Goal: Information Seeking & Learning: Learn about a topic

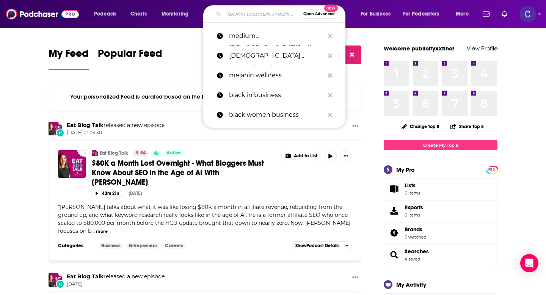
click at [244, 18] on input "Search podcasts, credits, & more..." at bounding box center [262, 14] width 76 height 12
paste input "The Secrets of Learning & Development"
type input "The Secrets of Learning & Development"
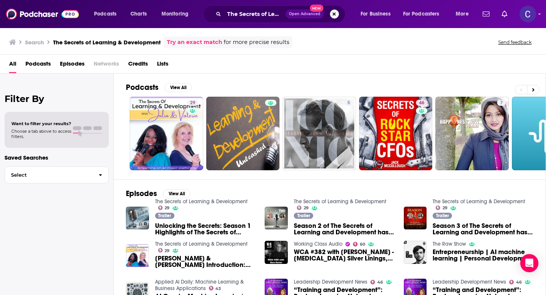
click at [335, 16] on button "Search podcasts, credits, & more..." at bounding box center [334, 13] width 9 height 9
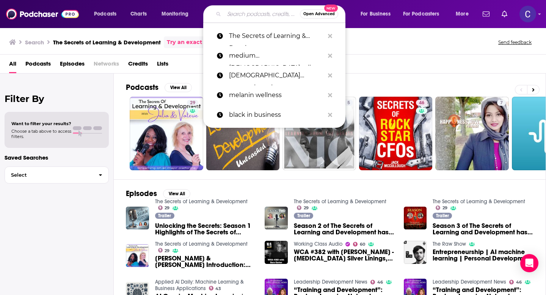
click at [271, 17] on input "Search podcasts, credits, & more..." at bounding box center [262, 14] width 76 height 12
paste input "[PERSON_NAME]"
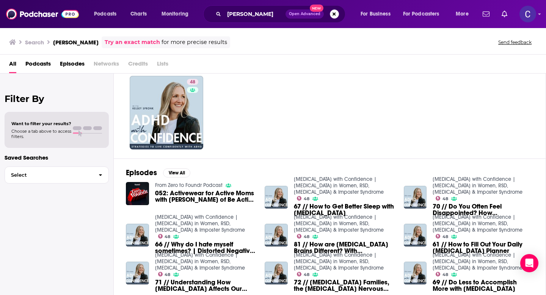
scroll to position [21, 0]
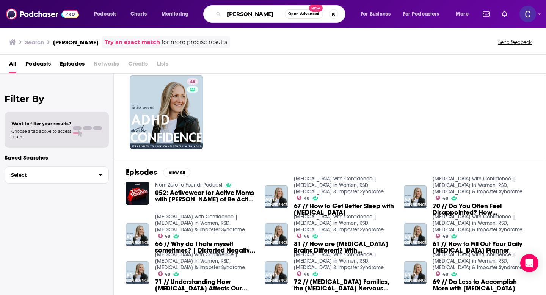
click at [274, 13] on input "[PERSON_NAME]" at bounding box center [254, 14] width 61 height 12
drag, startPoint x: 274, startPoint y: 13, endPoint x: 225, endPoint y: 13, distance: 49.0
click at [225, 13] on input "[PERSON_NAME]" at bounding box center [254, 14] width 61 height 12
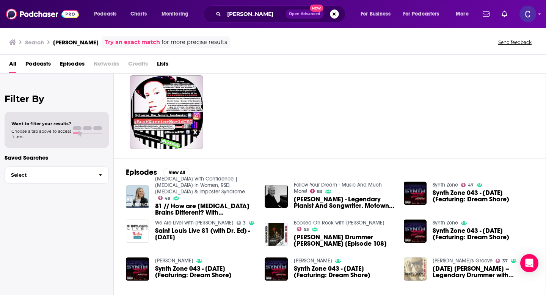
scroll to position [112, 0]
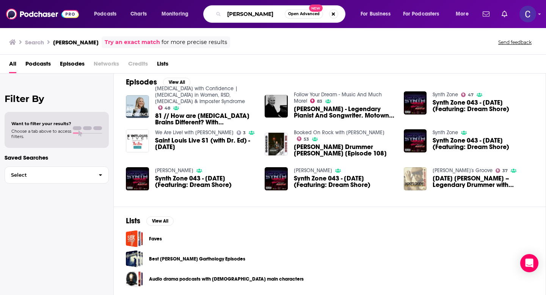
drag, startPoint x: 280, startPoint y: 13, endPoint x: 199, endPoint y: 13, distance: 81.2
click at [199, 13] on div "Podcasts Charts Monitoring Dr. Garth Stewart Open Advanced New For Business For…" at bounding box center [282, 13] width 387 height 17
type input "women [MEDICAL_DATA]"
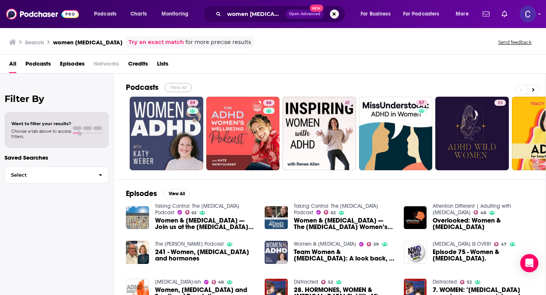
click at [171, 85] on button "View All" at bounding box center [178, 87] width 27 height 9
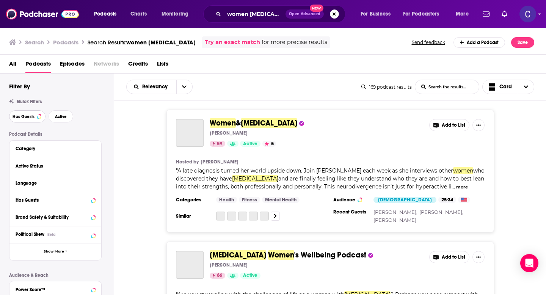
click at [29, 120] on button "Has Guests" at bounding box center [27, 116] width 36 height 12
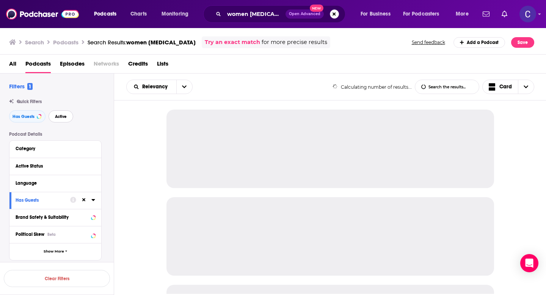
click at [61, 120] on button "Active" at bounding box center [61, 116] width 25 height 12
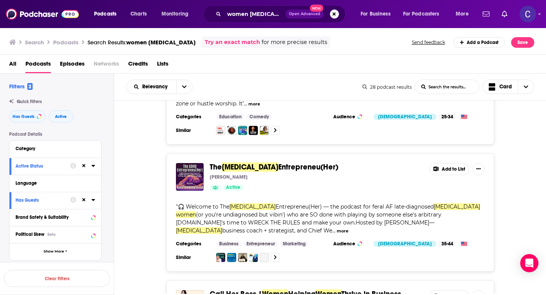
scroll to position [1642, 0]
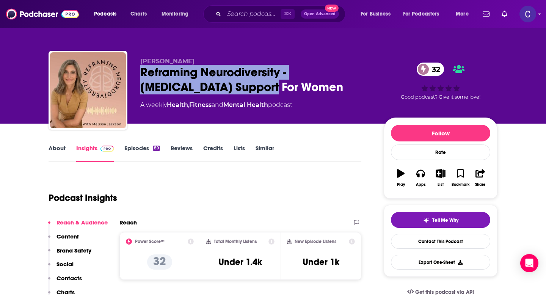
drag, startPoint x: 258, startPoint y: 85, endPoint x: 142, endPoint y: 71, distance: 116.7
click at [142, 71] on div "Reframing Neurodiversity - ADHD Support For Women 32" at bounding box center [255, 80] width 231 height 30
copy h2 "Reframing Neurodiversity - [MEDICAL_DATA] Support For Women"
drag, startPoint x: 140, startPoint y: 63, endPoint x: 204, endPoint y: 63, distance: 64.5
click at [204, 63] on div "Melissa Jackson Reframing Neurodiversity - ADHD Support For Women 32 A weekly H…" at bounding box center [273, 92] width 449 height 82
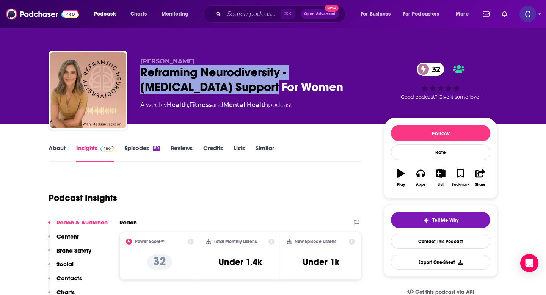
copy span "[PERSON_NAME]"
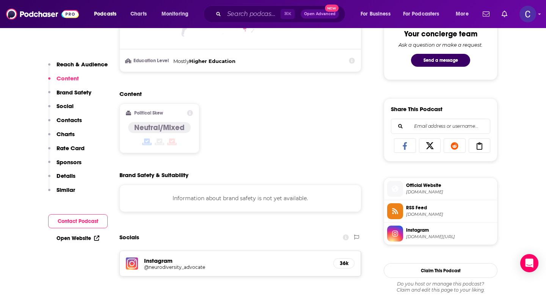
scroll to position [562, 0]
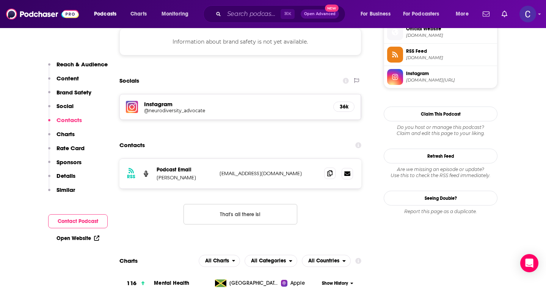
click at [327, 175] on span at bounding box center [329, 173] width 11 height 11
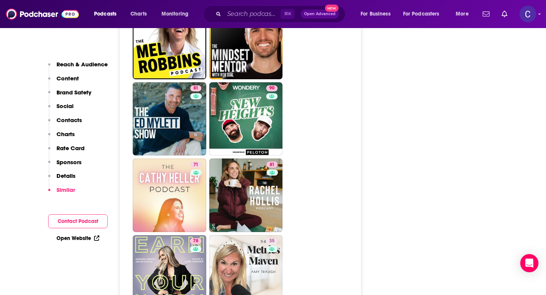
scroll to position [1323, 0]
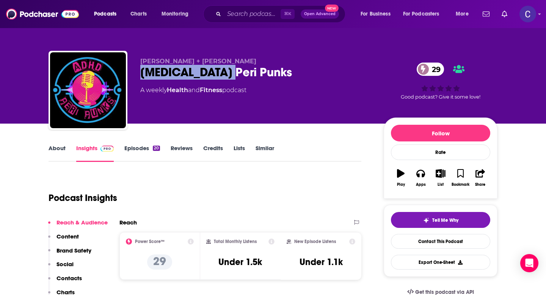
drag, startPoint x: 138, startPoint y: 72, endPoint x: 256, endPoint y: 72, distance: 118.4
click at [256, 72] on div "Chrissy Ingram + Sarah Glasco ADHD Peri Punks 29 A weekly Health and Fitness po…" at bounding box center [273, 92] width 449 height 82
copy h2 "[MEDICAL_DATA] Peri Punks"
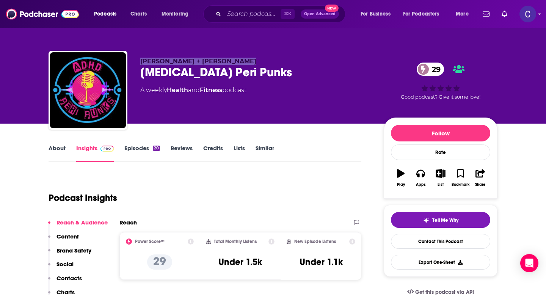
drag, startPoint x: 138, startPoint y: 62, endPoint x: 240, endPoint y: 62, distance: 102.5
click at [240, 62] on div "Chrissy Ingram + Sarah Glasco ADHD Peri Punks 29 A weekly Health and Fitness po…" at bounding box center [273, 92] width 449 height 82
copy span "[PERSON_NAME] + [PERSON_NAME]"
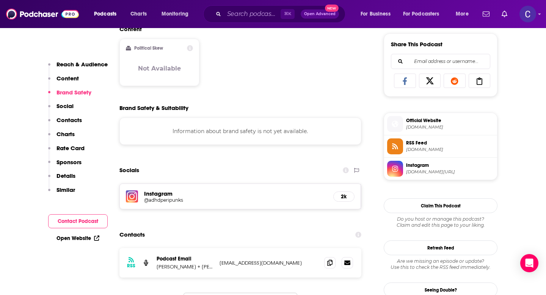
scroll to position [528, 0]
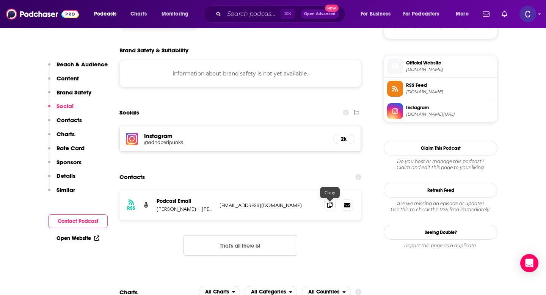
click at [330, 210] on span at bounding box center [329, 204] width 11 height 11
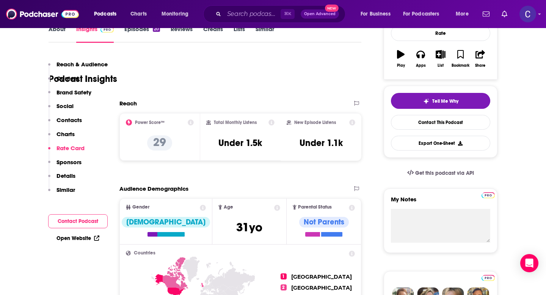
scroll to position [0, 0]
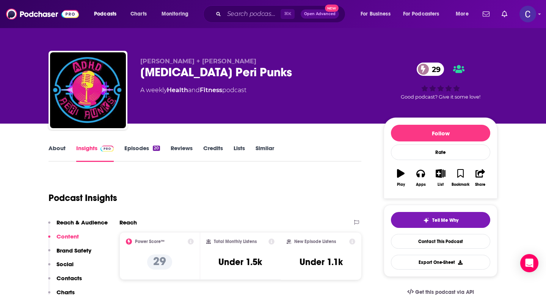
click at [269, 147] on link "Similar" at bounding box center [265, 153] width 19 height 17
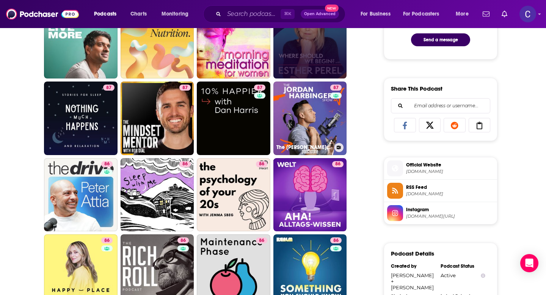
scroll to position [427, 0]
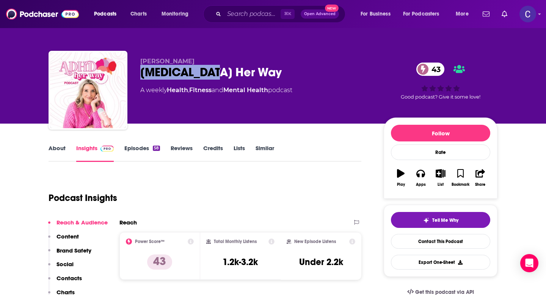
drag, startPoint x: 143, startPoint y: 68, endPoint x: 266, endPoint y: 68, distance: 122.6
click at [266, 68] on div "ADHD Her Way 43" at bounding box center [255, 72] width 231 height 15
copy h2 "ADHD Her Way"
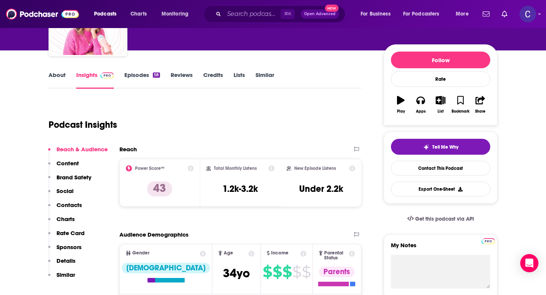
scroll to position [78, 0]
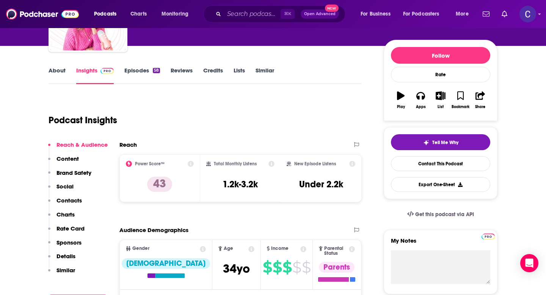
click at [264, 71] on link "Similar" at bounding box center [265, 75] width 19 height 17
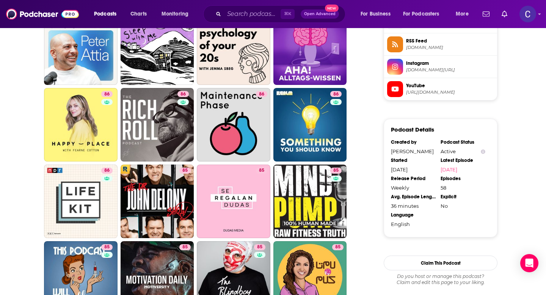
scroll to position [575, 0]
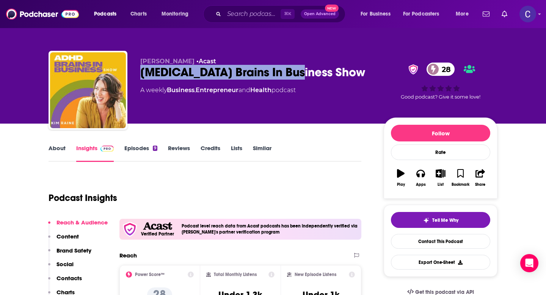
drag, startPoint x: 140, startPoint y: 74, endPoint x: 320, endPoint y: 74, distance: 179.9
click at [320, 74] on div "[PERSON_NAME] • Acast [MEDICAL_DATA] Brains In Business Show 28 A weekly Busine…" at bounding box center [273, 92] width 449 height 82
copy h2 "[MEDICAL_DATA] Brains In Business Show"
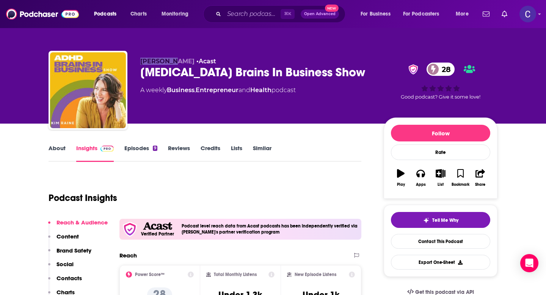
drag, startPoint x: 139, startPoint y: 59, endPoint x: 173, endPoint y: 62, distance: 34.6
click at [173, 62] on div "Kim Raine • Acast ADHD Brains In Business Show 28 A weekly Business , Entrepren…" at bounding box center [273, 92] width 449 height 82
copy span "Kim Raine"
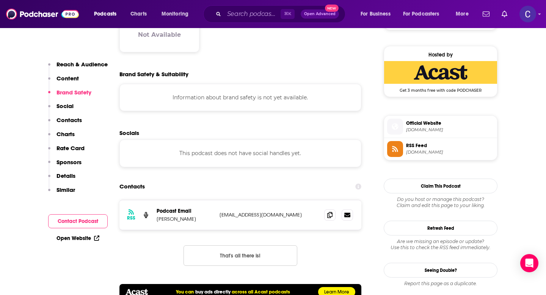
scroll to position [556, 0]
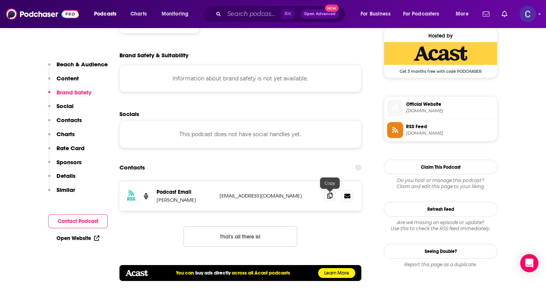
click at [327, 197] on span at bounding box center [329, 195] width 11 height 11
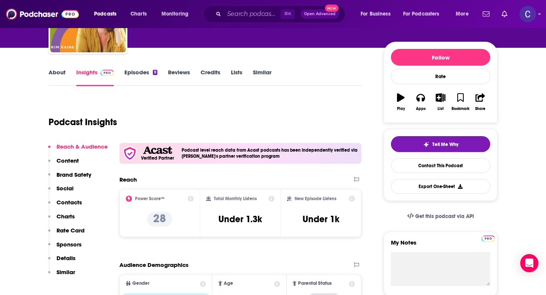
scroll to position [0, 0]
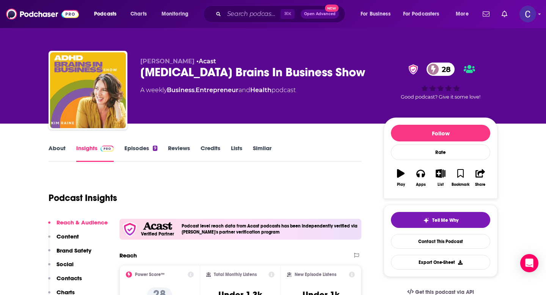
click at [132, 152] on link "Episodes 9" at bounding box center [140, 153] width 33 height 17
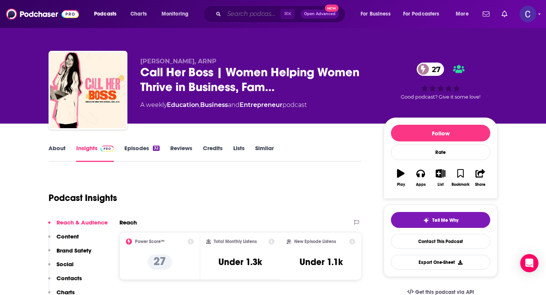
click at [246, 14] on input "Search podcasts, credits, & more..." at bounding box center [252, 14] width 57 height 12
click at [365, 46] on div "[PERSON_NAME], ARNP Call Her Boss | Women Helping Women Thrive in Business, Fam…" at bounding box center [273, 83] width 461 height 82
click at [52, 152] on link "About" at bounding box center [57, 153] width 17 height 17
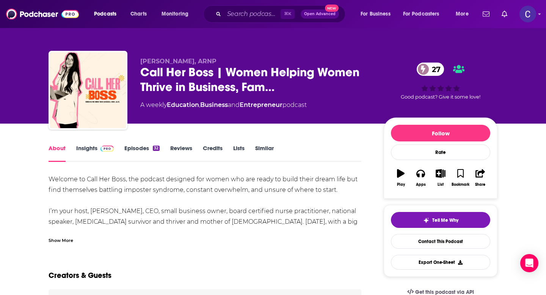
click at [68, 238] on div "Show More" at bounding box center [61, 239] width 25 height 7
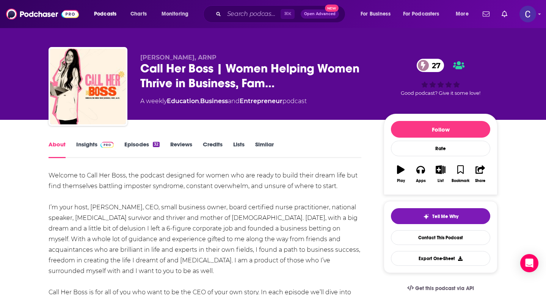
scroll to position [3, 0]
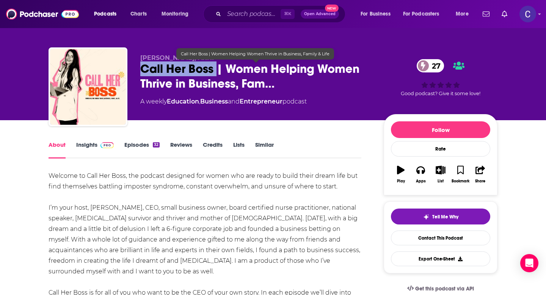
drag, startPoint x: 141, startPoint y: 66, endPoint x: 217, endPoint y: 71, distance: 76.4
click at [217, 71] on span "Call Her Boss | Women Helping Women Thrive in Business, Fam…" at bounding box center [255, 76] width 231 height 30
copy h1 "Call Her Boss"
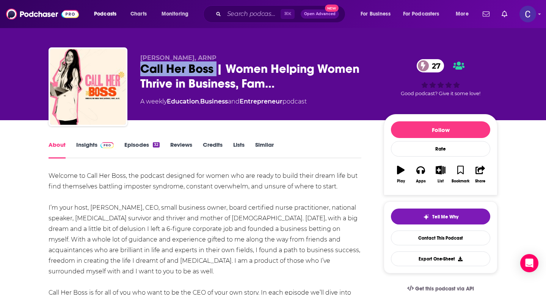
drag, startPoint x: 141, startPoint y: 59, endPoint x: 235, endPoint y: 59, distance: 93.7
click at [235, 59] on p "Elizabeth Ackerson, ARNP" at bounding box center [255, 57] width 231 height 7
copy span "Elizabeth Ackerson, ARNP"
click at [99, 147] on span at bounding box center [106, 144] width 16 height 7
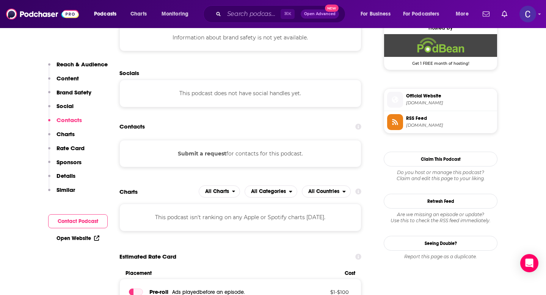
scroll to position [600, 0]
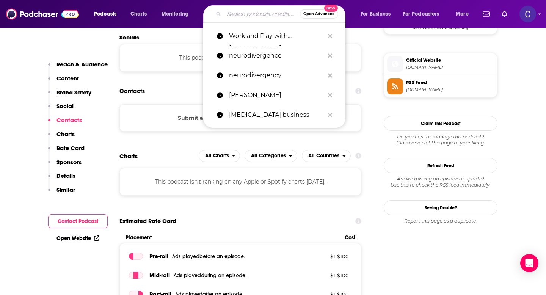
click at [253, 13] on input "Search podcasts, credits, & more..." at bounding box center [262, 14] width 76 height 12
paste input "TIQUE Talks"
type input "TIQUE Talks"
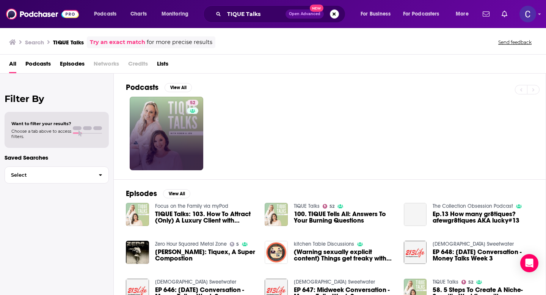
click at [199, 139] on div "52" at bounding box center [193, 134] width 13 height 68
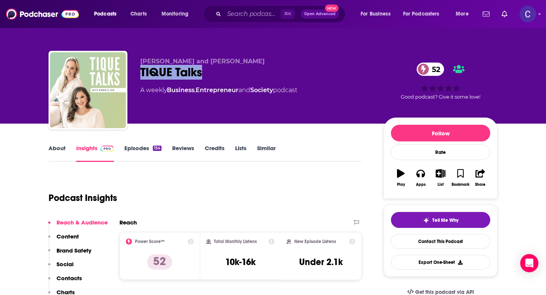
drag, startPoint x: 135, startPoint y: 71, endPoint x: 248, endPoint y: 71, distance: 113.1
click at [248, 71] on div "Robin Bradley and Jennifer Jacob TIQUE Talks 52 A weekly Business , Entrepreneu…" at bounding box center [273, 92] width 449 height 82
copy h2 "TIQUE Talks"
click at [56, 147] on link "About" at bounding box center [57, 153] width 17 height 17
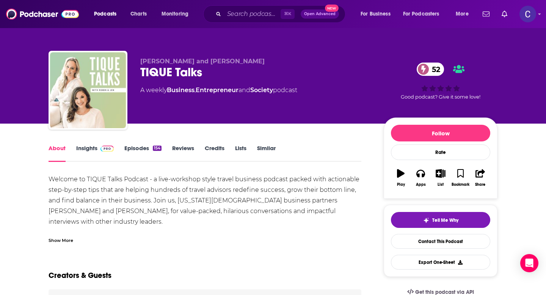
drag, startPoint x: 139, startPoint y: 58, endPoint x: 281, endPoint y: 58, distance: 142.3
click at [281, 58] on div "Robin Bradley and Jennifer Jacob TIQUE Talks 52 A weekly Business , Entrepreneu…" at bounding box center [273, 92] width 449 height 82
copy span "Robin Bradley and Jennifer Jacob"
click at [83, 153] on link "Insights" at bounding box center [95, 153] width 38 height 17
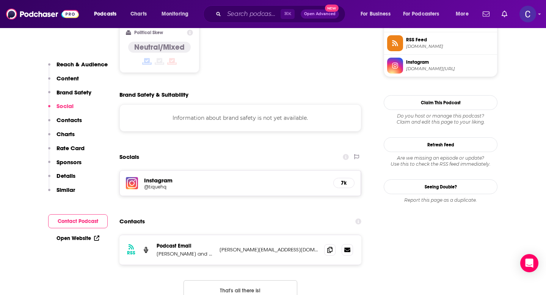
scroll to position [657, 0]
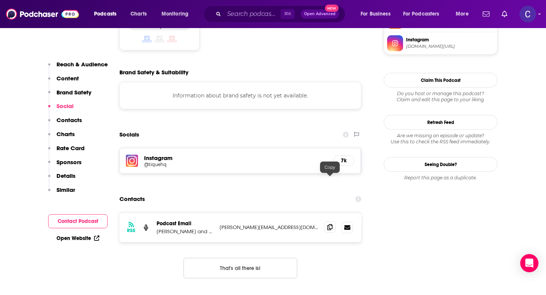
click at [329, 224] on icon at bounding box center [329, 227] width 5 height 6
click at [255, 15] on input "Search podcasts, credits, & more..." at bounding box center [252, 14] width 57 height 12
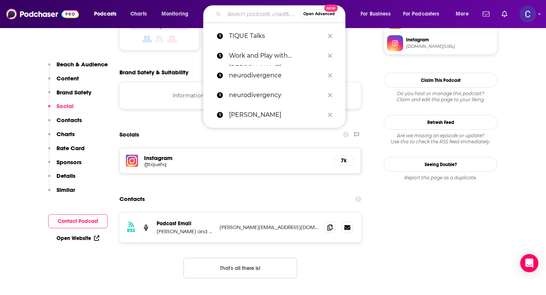
paste input "Event Ready Podcast"
type input "Event Ready Podcast"
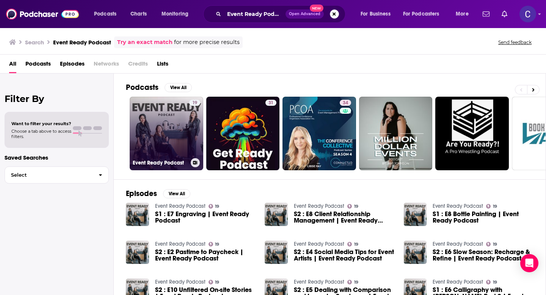
click at [179, 142] on link "19 Event Ready Podcast" at bounding box center [167, 134] width 74 height 74
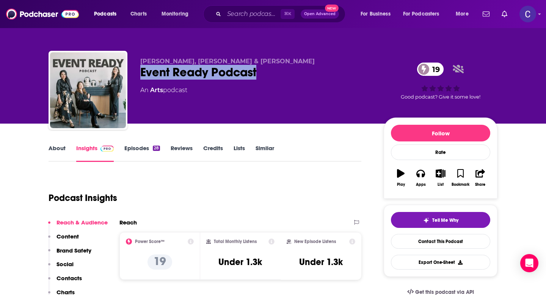
drag, startPoint x: 267, startPoint y: 72, endPoint x: 140, endPoint y: 70, distance: 127.1
click at [140, 70] on div "Michelle Clemen, Telisa Roessein & Isabel Dusmann Event Ready Podcast 19 An Art…" at bounding box center [273, 92] width 449 height 82
copy h2 "Event Ready Podcast"
click at [238, 15] on input "Search podcasts, credits, & more..." at bounding box center [252, 14] width 57 height 12
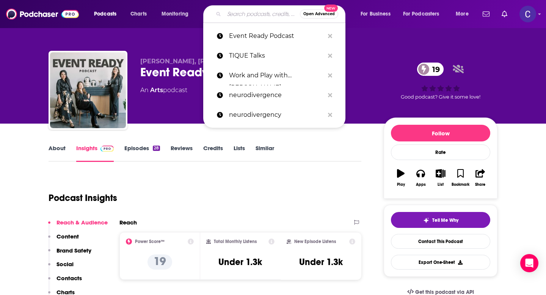
paste input "Duo On Air Podcast"
type input "Duo On Air Podcast"
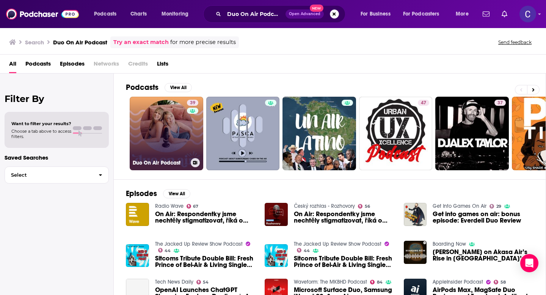
click at [180, 126] on link "39 Duo On Air Podcast" at bounding box center [167, 134] width 74 height 74
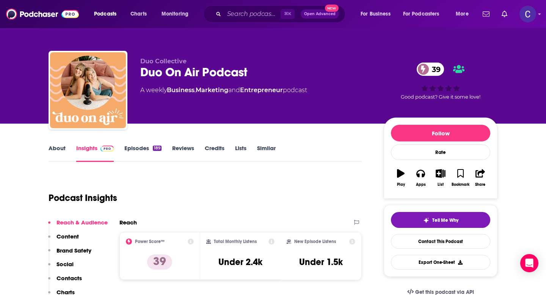
click at [58, 147] on link "About" at bounding box center [57, 153] width 17 height 17
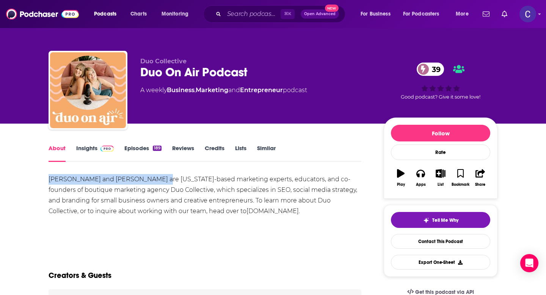
drag, startPoint x: 47, startPoint y: 179, endPoint x: 155, endPoint y: 178, distance: 107.8
copy div "Abbey Oslin and Courtney Petersen"
drag, startPoint x: 82, startPoint y: 150, endPoint x: 292, endPoint y: 9, distance: 252.5
click at [82, 150] on link "Insights" at bounding box center [95, 153] width 38 height 17
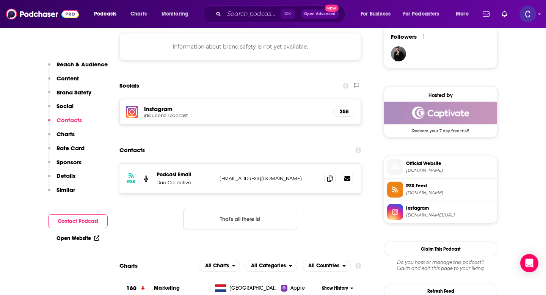
scroll to position [583, 0]
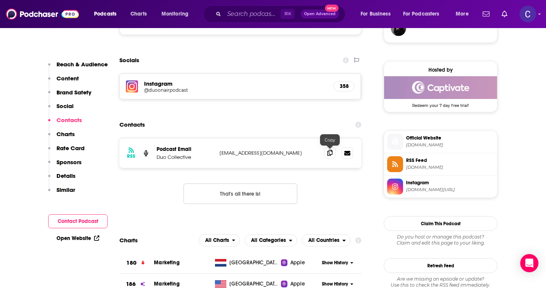
click at [329, 155] on icon at bounding box center [329, 153] width 5 height 6
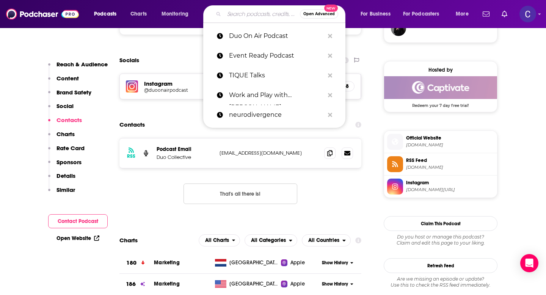
click at [249, 14] on input "Search podcasts, credits, & more..." at bounding box center [262, 14] width 76 height 12
paste input "The BeautyPro Podcast"
type input "The BeautyPro Podcast"
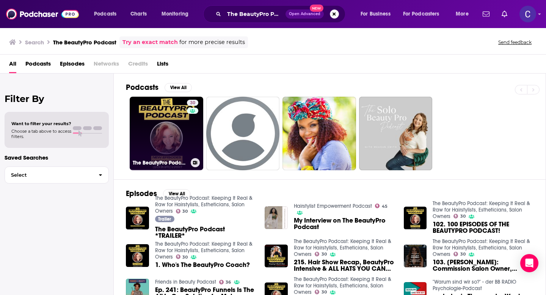
click at [189, 125] on div "30" at bounding box center [193, 129] width 13 height 58
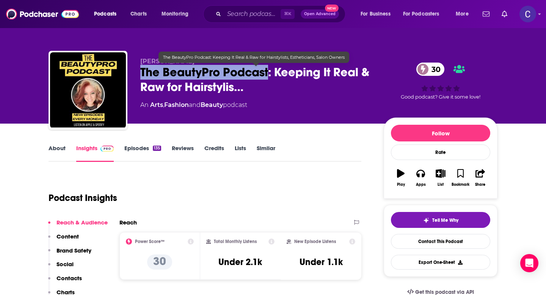
drag, startPoint x: 139, startPoint y: 71, endPoint x: 269, endPoint y: 74, distance: 130.6
click at [269, 74] on div "Krystine Sherwood The BeautyPro Podcast: Keeping It Real & Raw for Hairstylis… …" at bounding box center [273, 92] width 449 height 82
copy h2 "The BeautyPro Podcast"
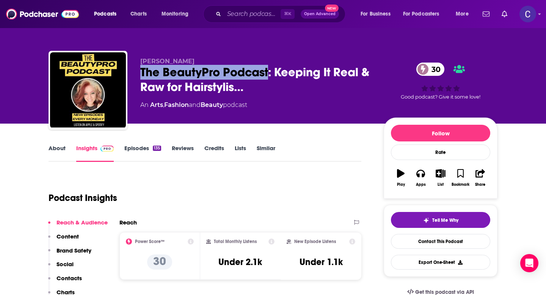
drag, startPoint x: 139, startPoint y: 59, endPoint x: 236, endPoint y: 59, distance: 96.4
click at [236, 59] on div "Krystine Sherwood The BeautyPro Podcast: Keeping It Real & Raw for Hairstylis… …" at bounding box center [273, 92] width 449 height 82
copy span "Krystine Sherwood"
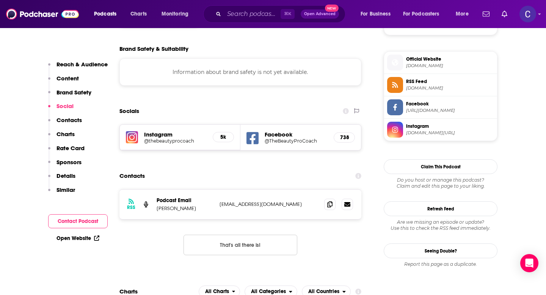
scroll to position [532, 0]
click at [329, 208] on span at bounding box center [329, 204] width 11 height 11
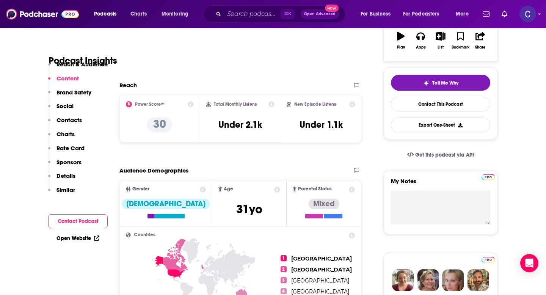
scroll to position [0, 0]
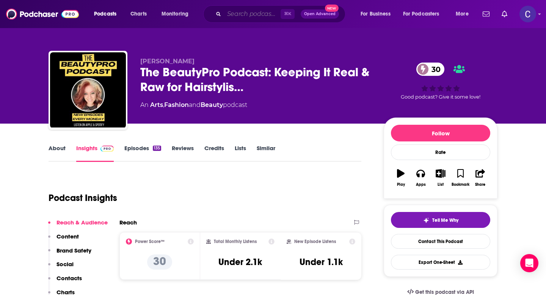
click at [235, 15] on input "Search podcasts, credits, & more..." at bounding box center [252, 14] width 57 height 12
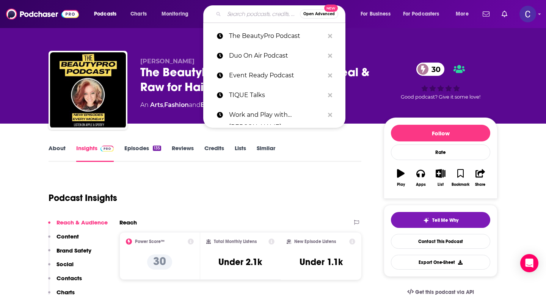
paste input "The EO Visionary Voices Podcast"
type input "The EO Visionary Voices Podcast"
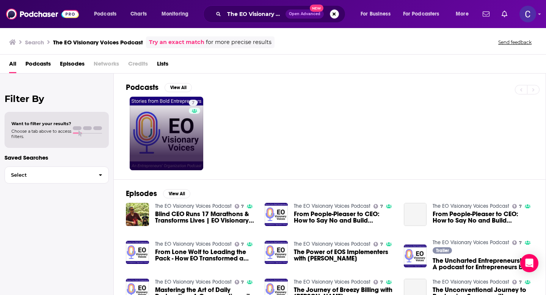
click at [161, 120] on link "7" at bounding box center [167, 134] width 74 height 74
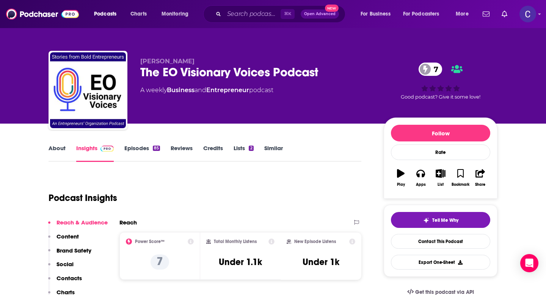
drag, startPoint x: 139, startPoint y: 62, endPoint x: 248, endPoint y: 62, distance: 109.3
click at [248, 62] on div "Brent W. Peterson The EO Visionary Voices Podcast 7 A weekly Business and Entre…" at bounding box center [273, 92] width 449 height 82
copy span "Brent W. Peterson"
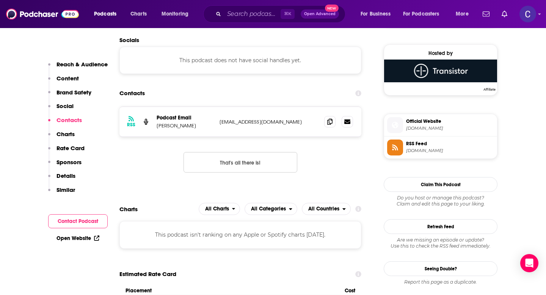
scroll to position [599, 0]
click at [331, 122] on icon at bounding box center [329, 122] width 5 height 6
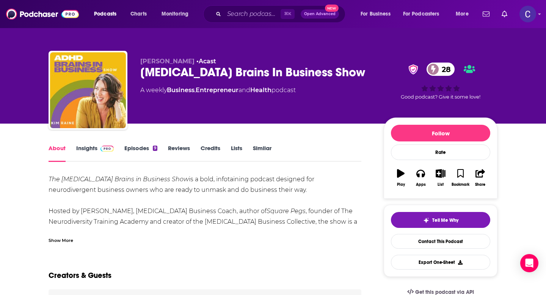
click at [265, 149] on link "Similar" at bounding box center [262, 153] width 19 height 17
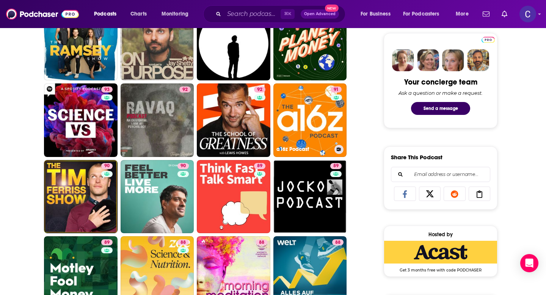
scroll to position [384, 0]
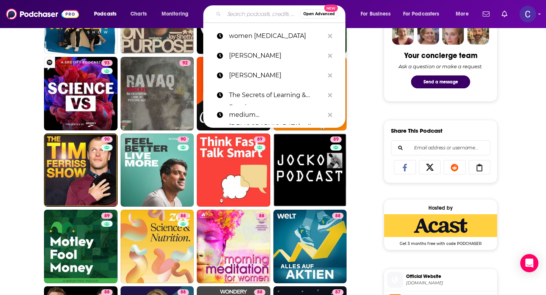
click at [249, 18] on input "Search podcasts, credits, & more..." at bounding box center [262, 14] width 76 height 12
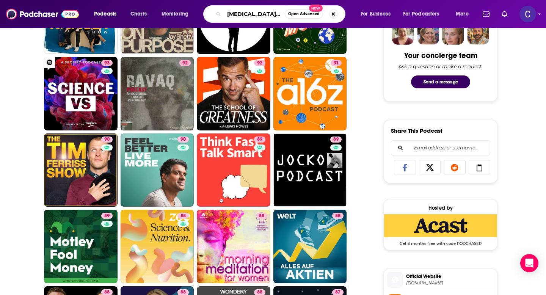
type input "[MEDICAL_DATA] business"
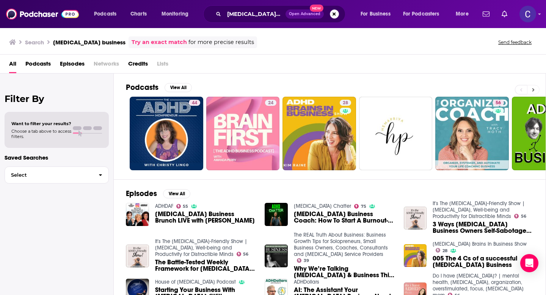
click at [535, 90] on button at bounding box center [533, 89] width 13 height 9
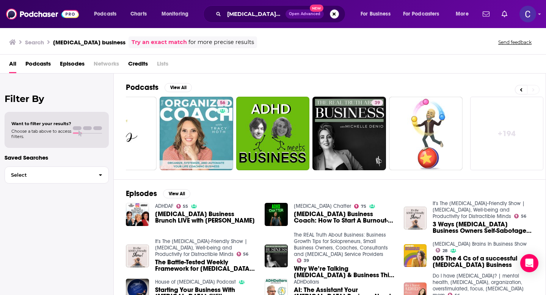
scroll to position [0, 277]
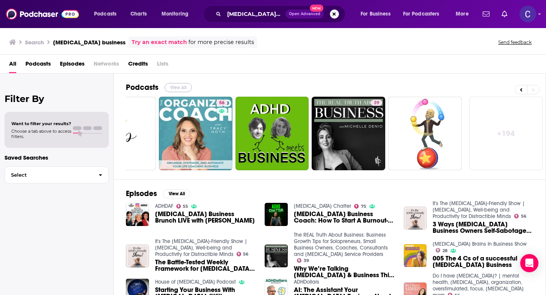
click at [183, 90] on button "View All" at bounding box center [178, 87] width 27 height 9
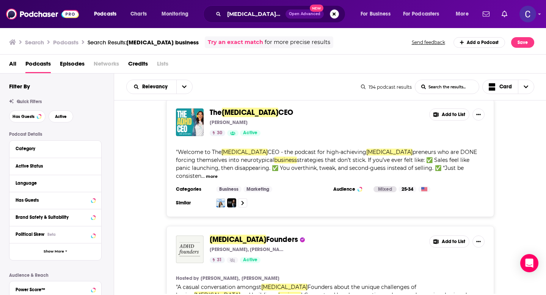
scroll to position [1869, 0]
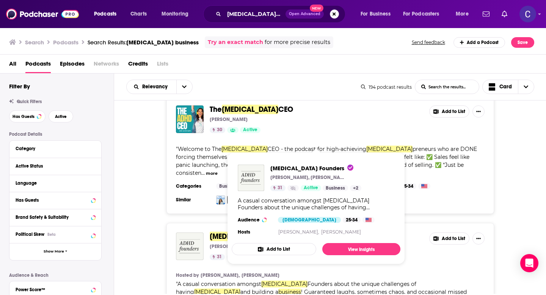
click at [363, 233] on span "ADHD Founders" at bounding box center [317, 237] width 214 height 8
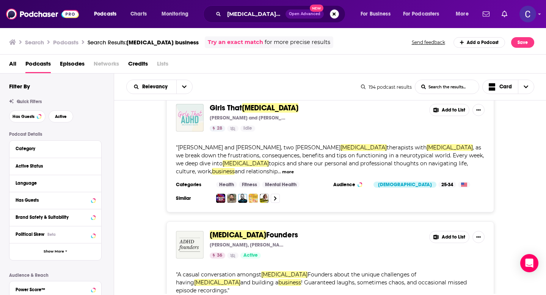
scroll to position [2802, 0]
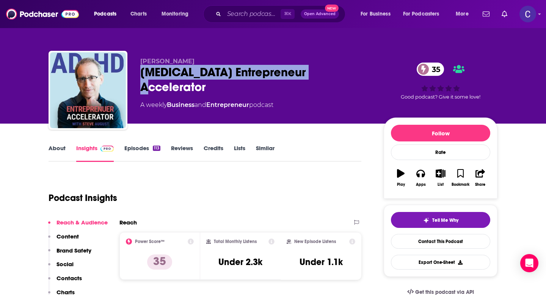
drag, startPoint x: 140, startPoint y: 73, endPoint x: 369, endPoint y: 73, distance: 228.8
click at [369, 73] on div "[MEDICAL_DATA] Entrepreneur Accelerator 35" at bounding box center [255, 80] width 231 height 30
copy h2 "[MEDICAL_DATA] Entrepreneur Accelerator"
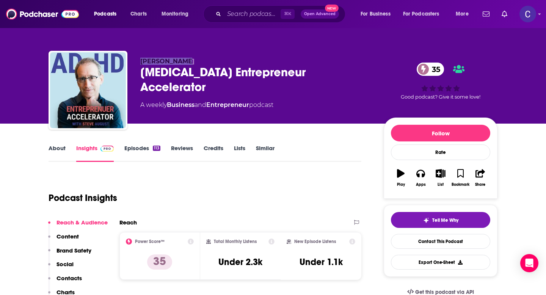
drag, startPoint x: 141, startPoint y: 58, endPoint x: 217, endPoint y: 60, distance: 75.9
click at [217, 60] on p "Steve August" at bounding box center [255, 61] width 231 height 7
copy span "Steve August"
click at [260, 153] on link "Similar" at bounding box center [265, 153] width 19 height 17
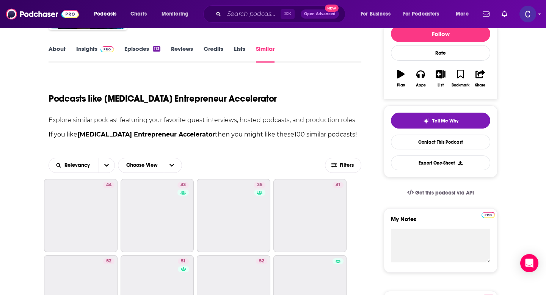
scroll to position [144, 0]
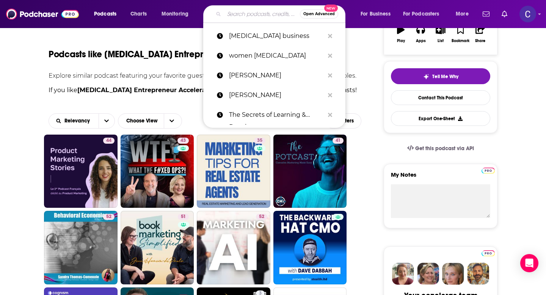
click at [262, 15] on input "Search podcasts, credits, & more..." at bounding box center [262, 14] width 76 height 12
paste input "[PERSON_NAME]"
type input "[PERSON_NAME]"
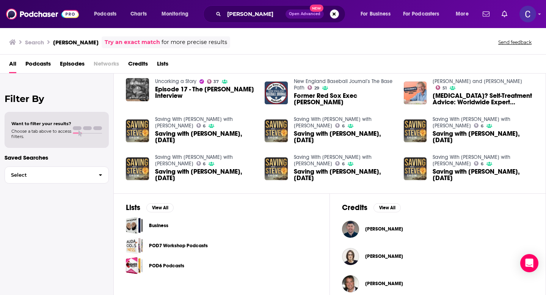
scroll to position [133, 0]
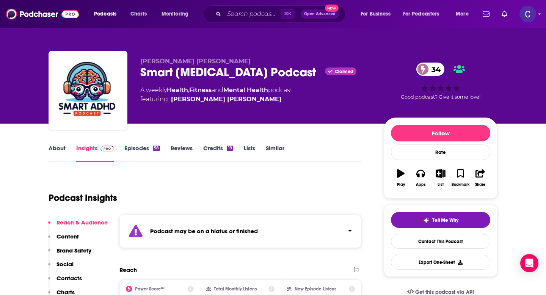
click at [282, 151] on link "Similar" at bounding box center [275, 153] width 19 height 17
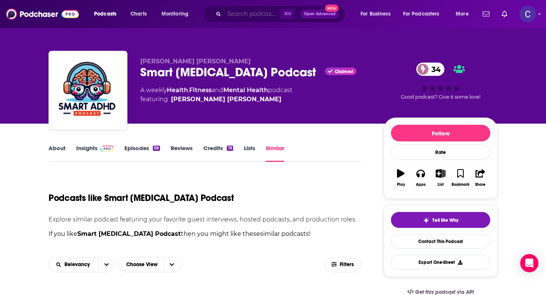
click at [266, 13] on input "Search podcasts, credits, & more..." at bounding box center [252, 14] width 57 height 12
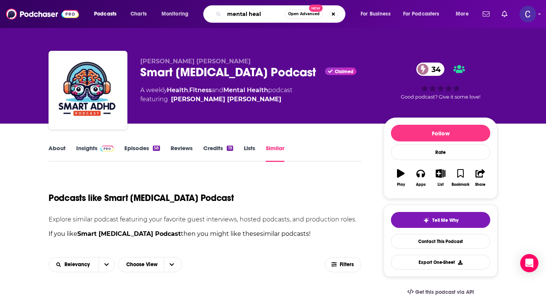
drag, startPoint x: 257, startPoint y: 13, endPoint x: 208, endPoint y: 13, distance: 49.3
click at [208, 13] on div "mental heal Open Advanced New" at bounding box center [274, 13] width 142 height 17
drag, startPoint x: 268, startPoint y: 14, endPoint x: 181, endPoint y: 14, distance: 86.1
click at [181, 14] on div "Podcasts Charts Monitoring mental heal Open Advanced New For Business For Podca…" at bounding box center [282, 13] width 387 height 17
type input "neurodivergency"
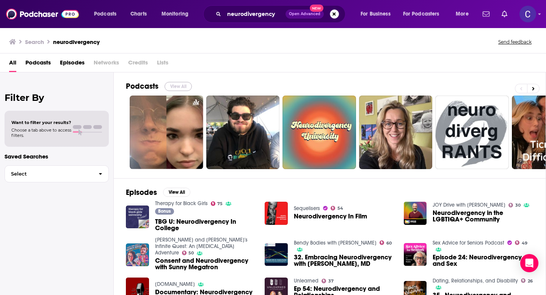
click at [176, 85] on button "View All" at bounding box center [178, 86] width 27 height 9
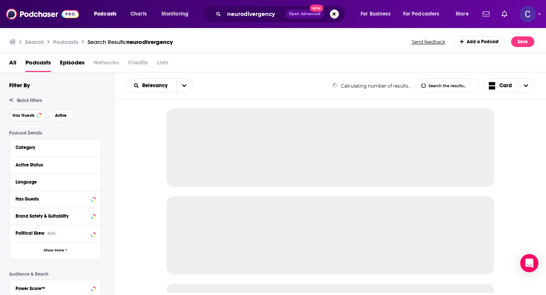
click at [19, 115] on span "Has Guests" at bounding box center [24, 115] width 22 height 4
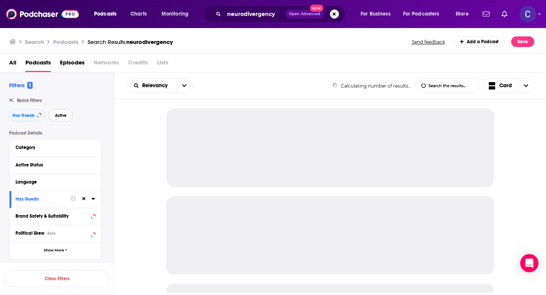
click at [57, 115] on span "Active" at bounding box center [61, 115] width 12 height 4
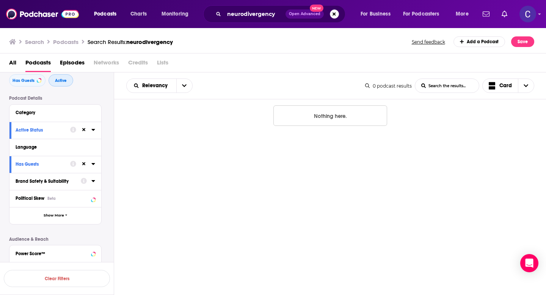
scroll to position [42, 0]
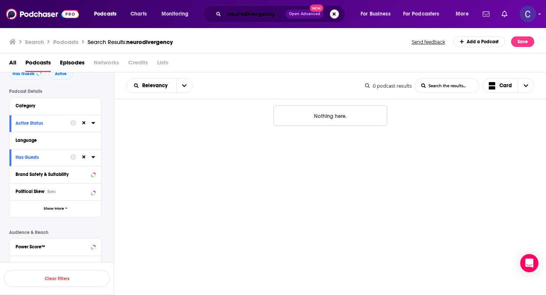
click at [265, 15] on input "neurodivergency" at bounding box center [254, 14] width 61 height 12
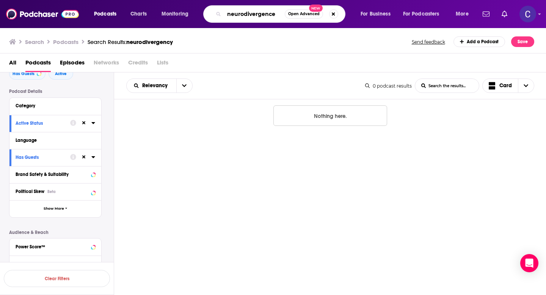
type input "neurodivergence"
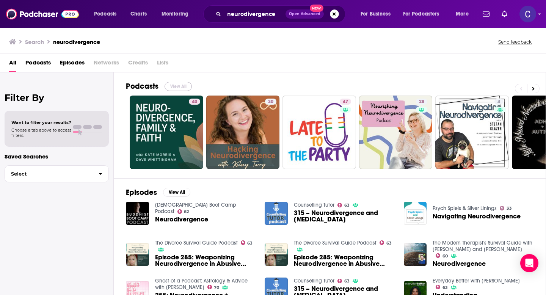
click at [169, 86] on button "View All" at bounding box center [178, 86] width 27 height 9
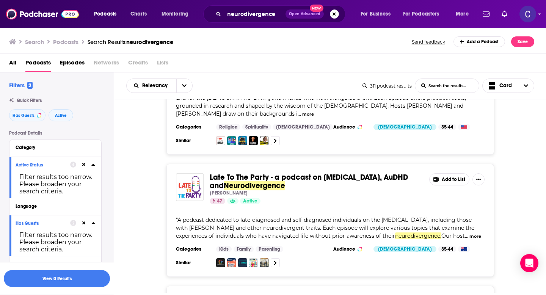
scroll to position [192, 0]
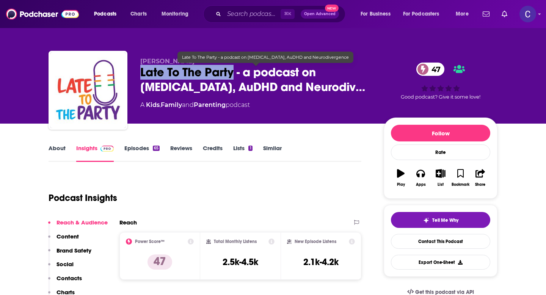
drag, startPoint x: 137, startPoint y: 75, endPoint x: 231, endPoint y: 69, distance: 94.3
click at [231, 69] on div "[PERSON_NAME] Late To The Party - a podcast on [MEDICAL_DATA], AuDHD and Neurod…" at bounding box center [273, 92] width 449 height 82
copy h2 "Late To The Party"
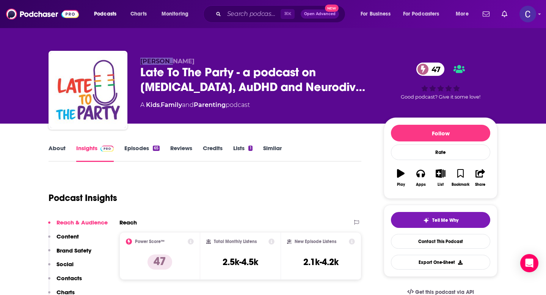
drag, startPoint x: 140, startPoint y: 61, endPoint x: 173, endPoint y: 61, distance: 33.4
click at [173, 61] on div "[PERSON_NAME] Late To The Party - a podcast on [MEDICAL_DATA], AuDHD and Neurod…" at bounding box center [273, 92] width 449 height 82
copy span "[PERSON_NAME]"
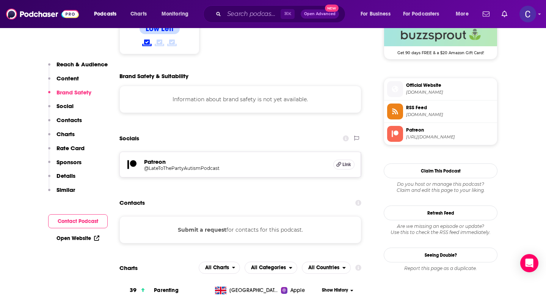
scroll to position [638, 0]
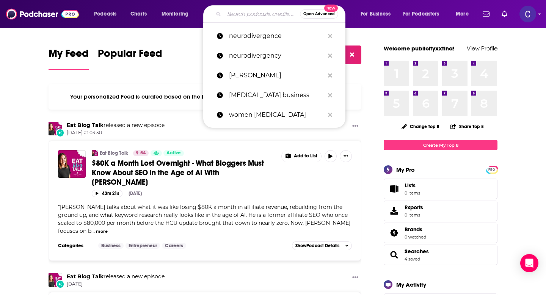
click at [253, 17] on input "Search podcasts, credits, & more..." at bounding box center [262, 14] width 76 height 12
paste input "Work and Play with [PERSON_NAME]"
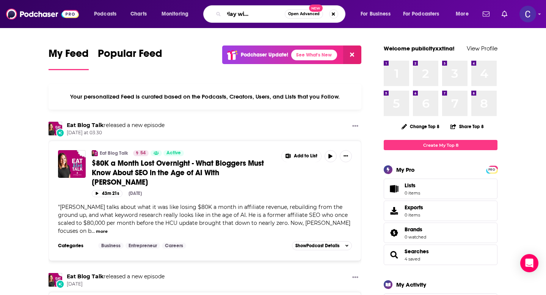
type input "Work and Play with Nancy Ray"
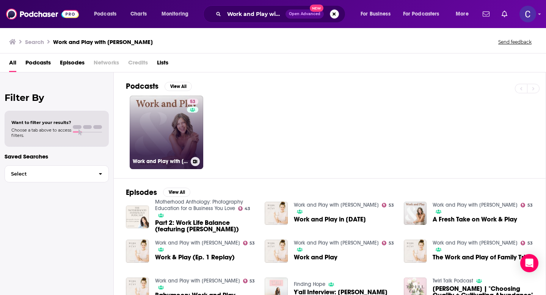
click at [178, 138] on link "53 Work and Play with Nancy Ray" at bounding box center [167, 133] width 74 height 74
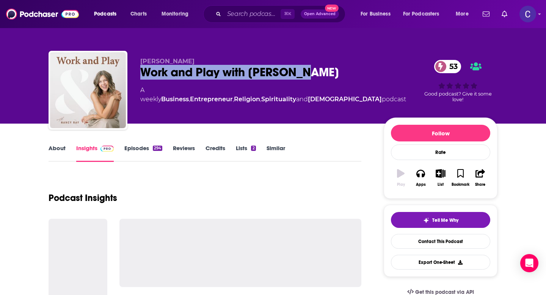
drag, startPoint x: 144, startPoint y: 70, endPoint x: 308, endPoint y: 72, distance: 163.6
click at [308, 72] on div "Work and Play with Nancy Ray 53" at bounding box center [273, 72] width 266 height 15
copy h2 "Work and Play with Nancy Ray"
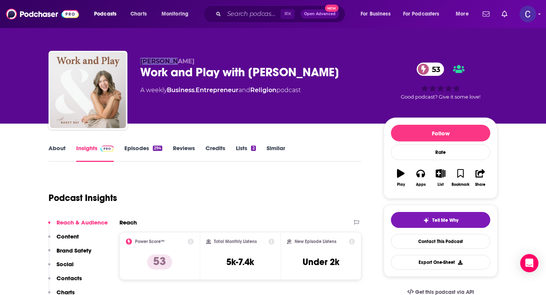
drag, startPoint x: 141, startPoint y: 59, endPoint x: 198, endPoint y: 59, distance: 56.9
click at [198, 59] on p "Nancy Ray" at bounding box center [255, 61] width 231 height 7
copy span "Nancy Ray"
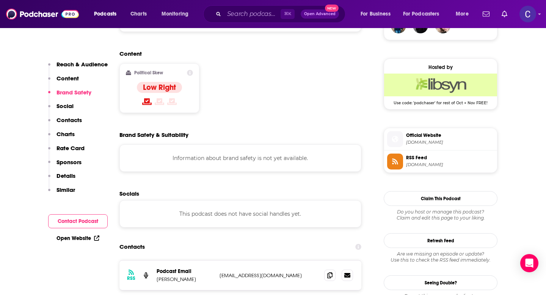
scroll to position [586, 0]
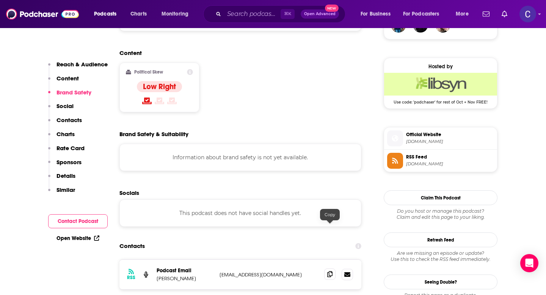
click at [331, 271] on icon at bounding box center [329, 274] width 5 height 6
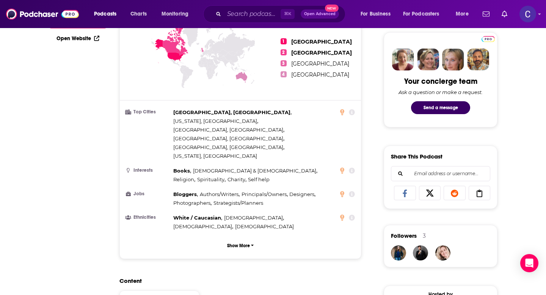
scroll to position [0, 0]
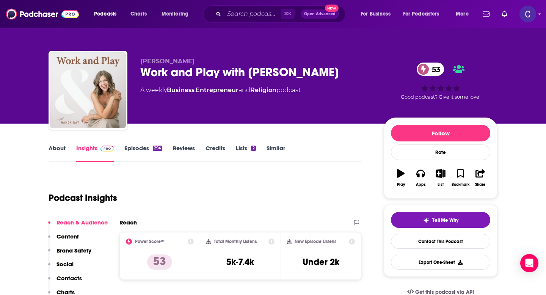
click at [272, 147] on link "Similar" at bounding box center [276, 153] width 19 height 17
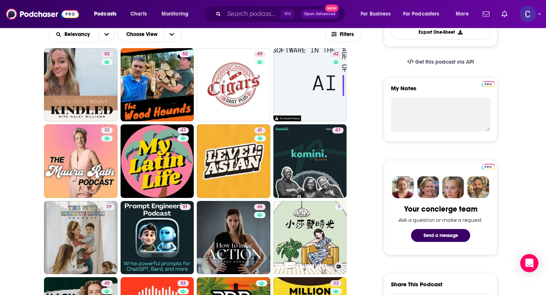
scroll to position [225, 0]
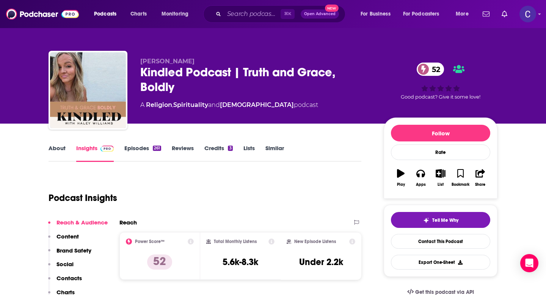
click at [58, 151] on link "About" at bounding box center [57, 153] width 17 height 17
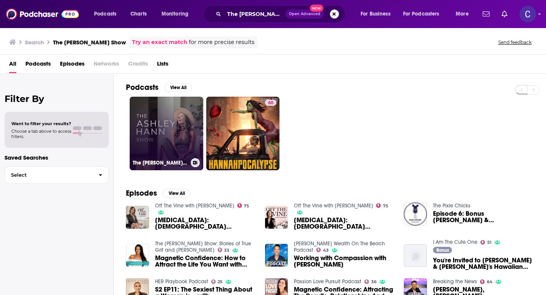
click at [145, 129] on link "The [PERSON_NAME] Show" at bounding box center [167, 134] width 74 height 74
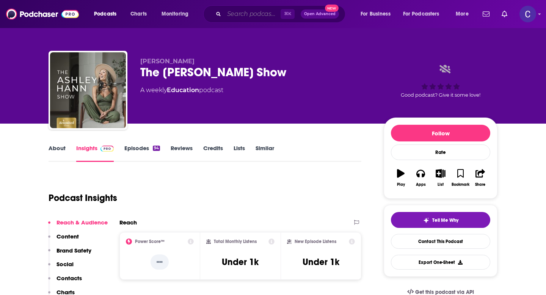
click at [261, 12] on input "Search podcasts, credits, & more..." at bounding box center [252, 14] width 57 height 12
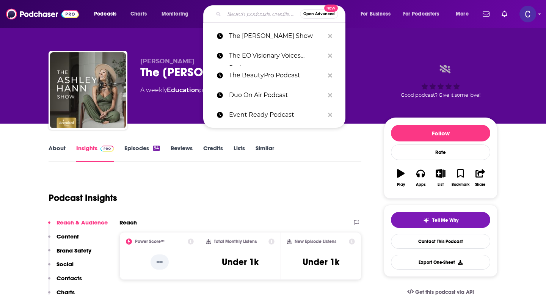
type input "v"
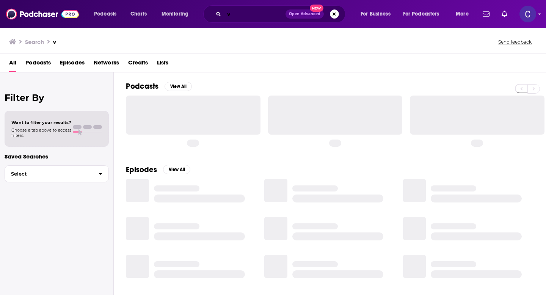
click at [259, 14] on input "v" at bounding box center [254, 14] width 61 height 12
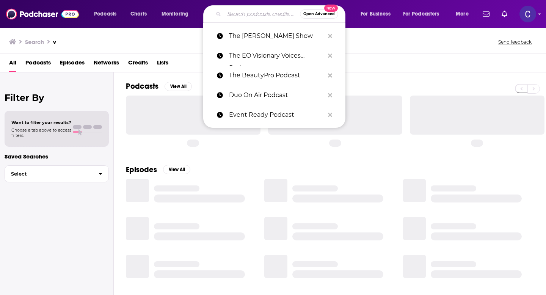
paste input "For Real: Life, Leadership, & Unlearning"
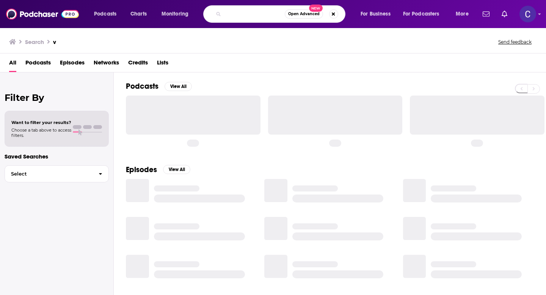
type input "For Real: Life, Leadership, & Unlearning"
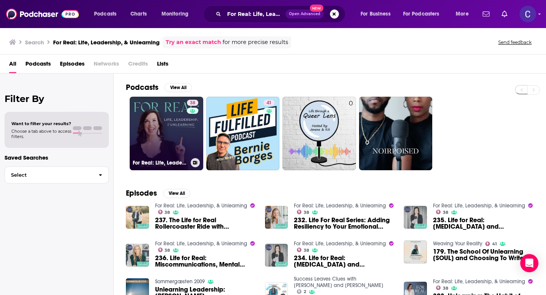
click at [172, 120] on link "38 For Real: Life, Leadership, & Unlearning" at bounding box center [167, 134] width 74 height 74
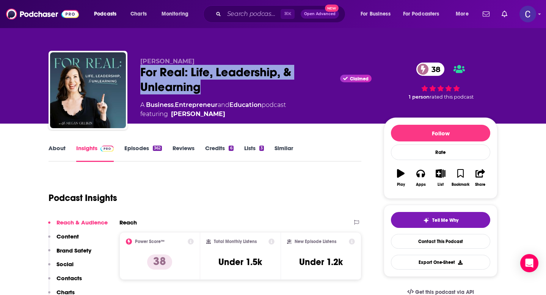
drag, startPoint x: 207, startPoint y: 88, endPoint x: 138, endPoint y: 71, distance: 70.7
click at [138, 71] on div "[PERSON_NAME] For Real: Life, Leadership, & Unlearning Claimed 38 A Business , …" at bounding box center [273, 92] width 449 height 82
copy h2 "For Real: Life, Leadership, & Unlearning"
drag, startPoint x: 137, startPoint y: 64, endPoint x: 202, endPoint y: 64, distance: 64.9
click at [202, 64] on div "[PERSON_NAME] For Real: Life, Leadership, & Unlearning Claimed 38 A Business , …" at bounding box center [273, 92] width 449 height 82
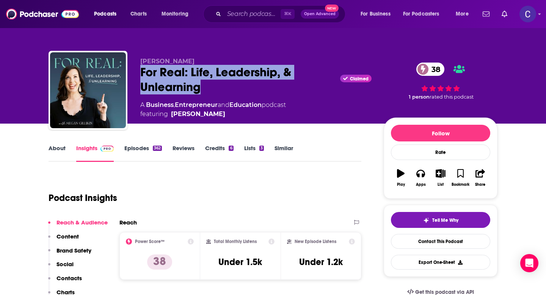
copy span "[PERSON_NAME]"
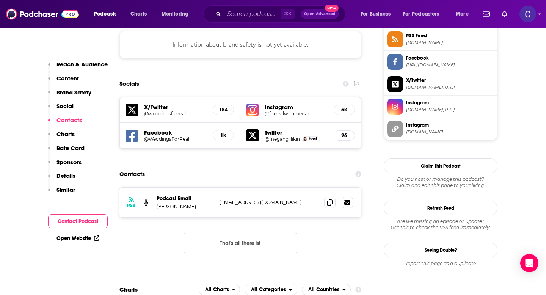
scroll to position [712, 0]
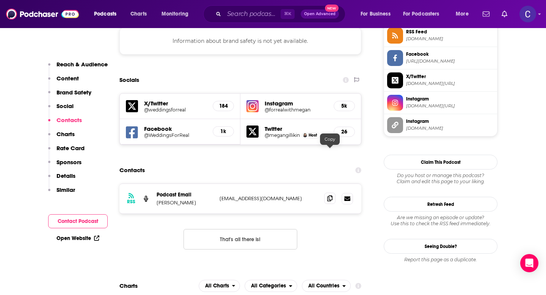
click at [326, 193] on span at bounding box center [329, 198] width 11 height 11
click at [254, 15] on input "Search podcasts, credits, & more..." at bounding box center [252, 14] width 57 height 12
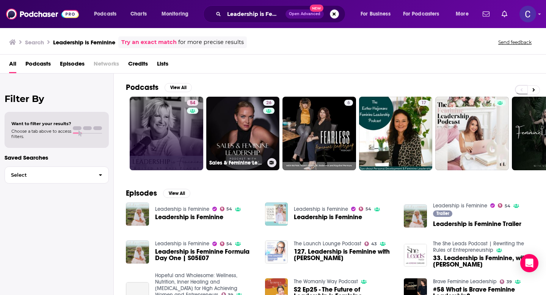
click at [176, 126] on link "54" at bounding box center [167, 134] width 74 height 74
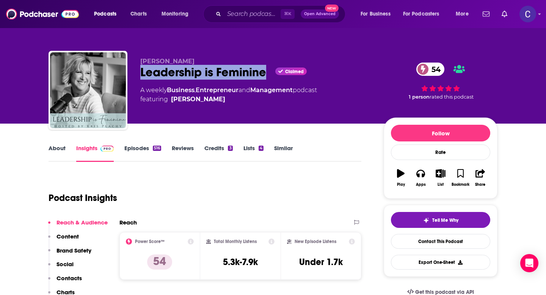
drag, startPoint x: 140, startPoint y: 68, endPoint x: 265, endPoint y: 71, distance: 124.9
click at [265, 71] on div "[PERSON_NAME] Leadership is Feminine Claimed 54 A weekly Business , Entrepreneu…" at bounding box center [273, 92] width 449 height 82
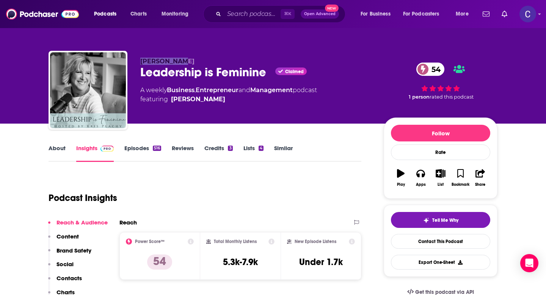
drag, startPoint x: 142, startPoint y: 61, endPoint x: 184, endPoint y: 61, distance: 42.1
click at [184, 61] on p "[PERSON_NAME]" at bounding box center [255, 61] width 231 height 7
copy span "[PERSON_NAME]"
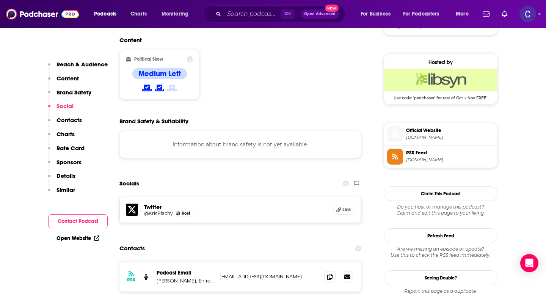
scroll to position [622, 0]
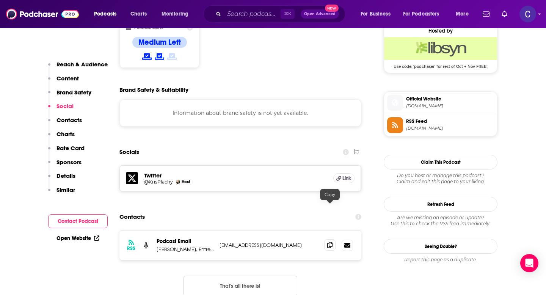
click at [330, 242] on icon at bounding box center [329, 245] width 5 height 6
